Goal: Information Seeking & Learning: Check status

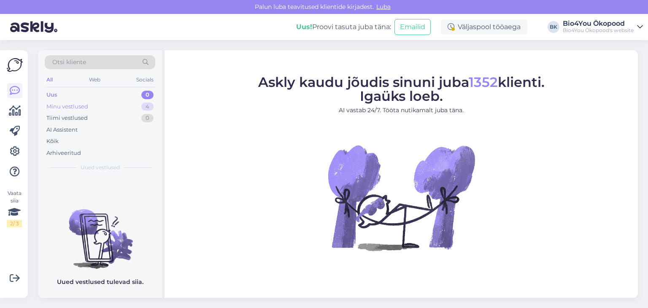
click at [106, 109] on div "Minu vestlused 4" at bounding box center [100, 107] width 111 height 12
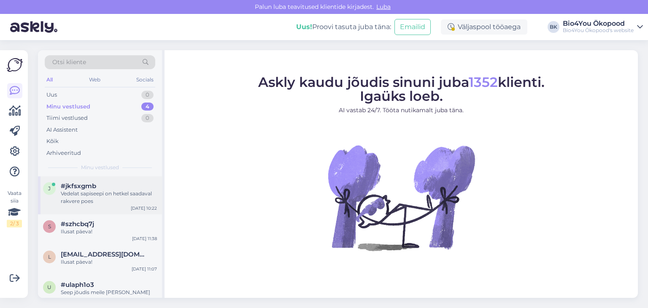
drag, startPoint x: 135, startPoint y: 193, endPoint x: 154, endPoint y: 196, distance: 19.7
click at [135, 193] on div "Vedelat sapiseepi on hetkel saadaval rakvere poes" at bounding box center [109, 197] width 96 height 15
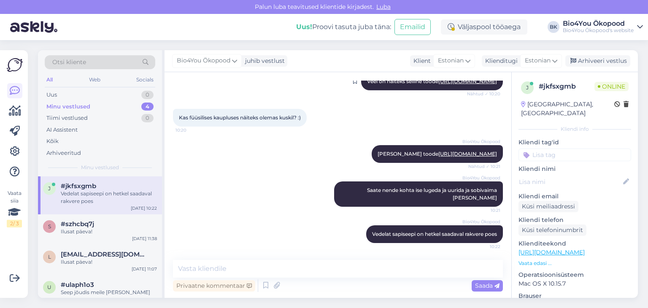
scroll to position [280, 0]
click at [81, 222] on span "#szhcbq7j" at bounding box center [77, 224] width 33 height 8
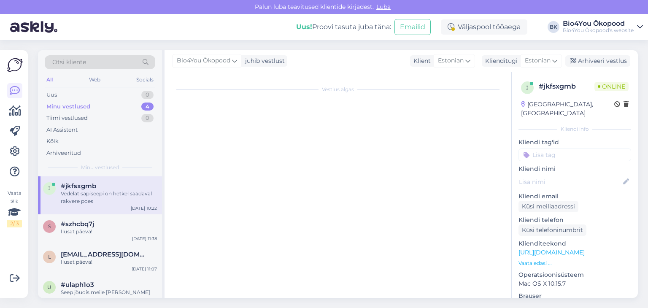
scroll to position [39, 0]
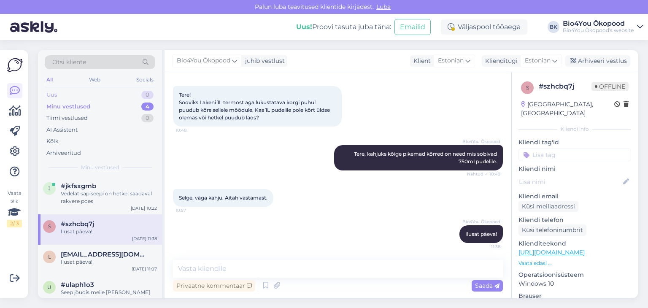
click at [85, 92] on div "Uus 0" at bounding box center [100, 95] width 111 height 12
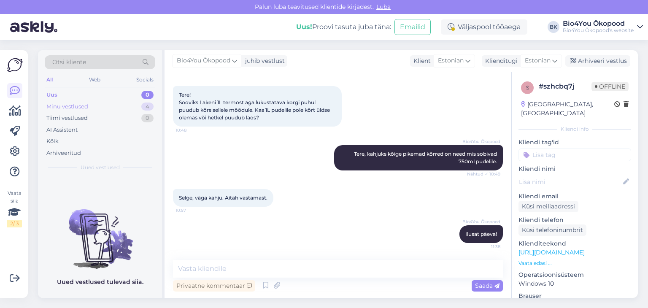
click at [86, 105] on div "Minu vestlused" at bounding box center [67, 107] width 42 height 8
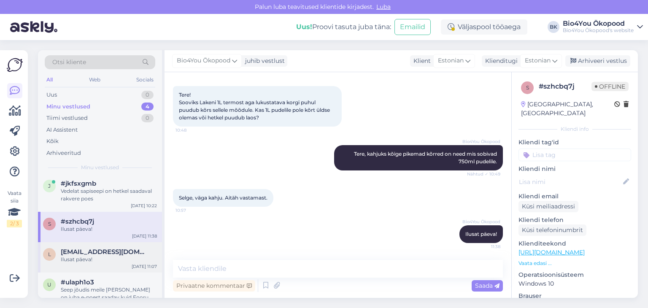
scroll to position [0, 0]
click at [54, 139] on div "Kõik" at bounding box center [52, 141] width 12 height 8
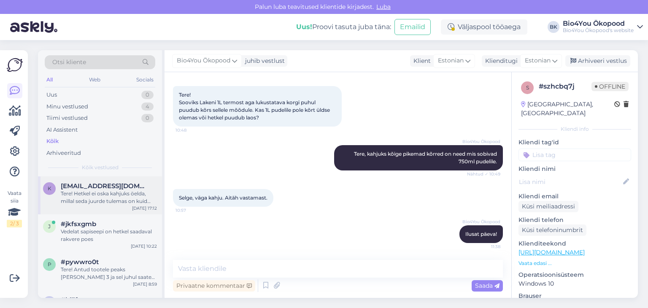
click at [130, 197] on div "Tere! Hetkel ei oska kahjuks öelda, millal seda juurde tulemas on kuid seda on …" at bounding box center [109, 197] width 96 height 15
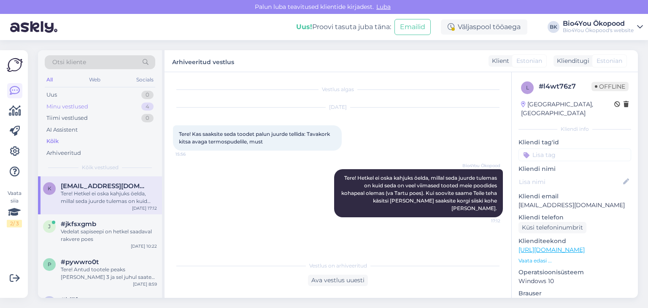
click at [88, 107] on div "Minu vestlused" at bounding box center [67, 107] width 42 height 8
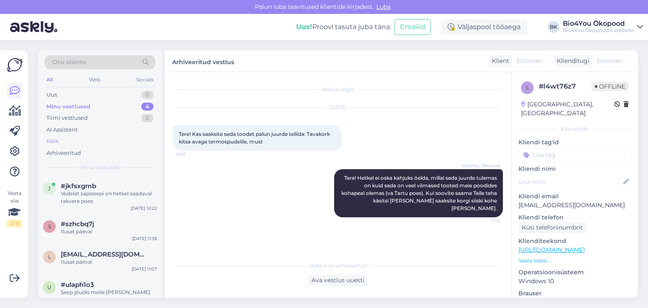
click at [62, 140] on div "Kõik" at bounding box center [100, 141] width 111 height 12
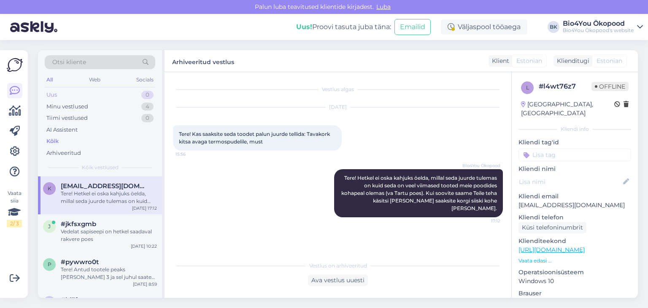
click at [61, 97] on div "Uus 0" at bounding box center [100, 95] width 111 height 12
